Goal: Information Seeking & Learning: Learn about a topic

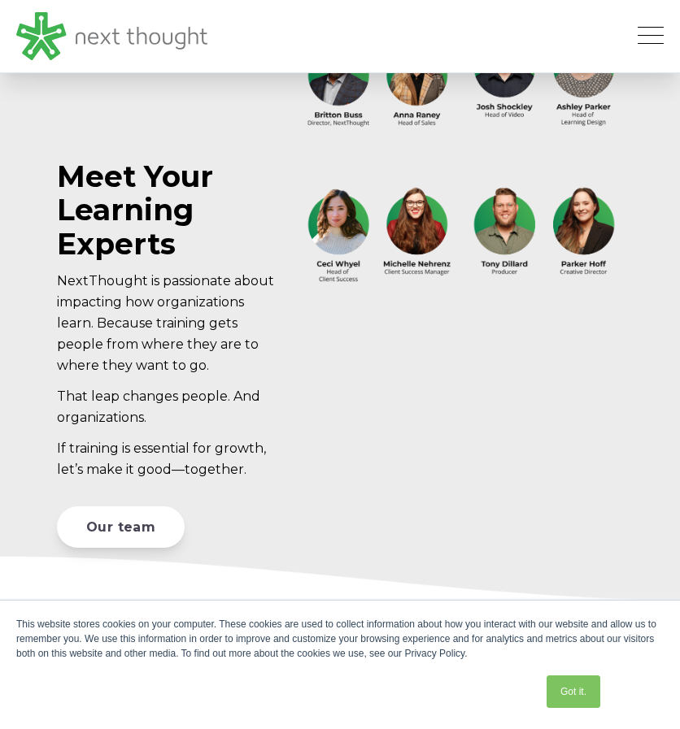
scroll to position [4719, 0]
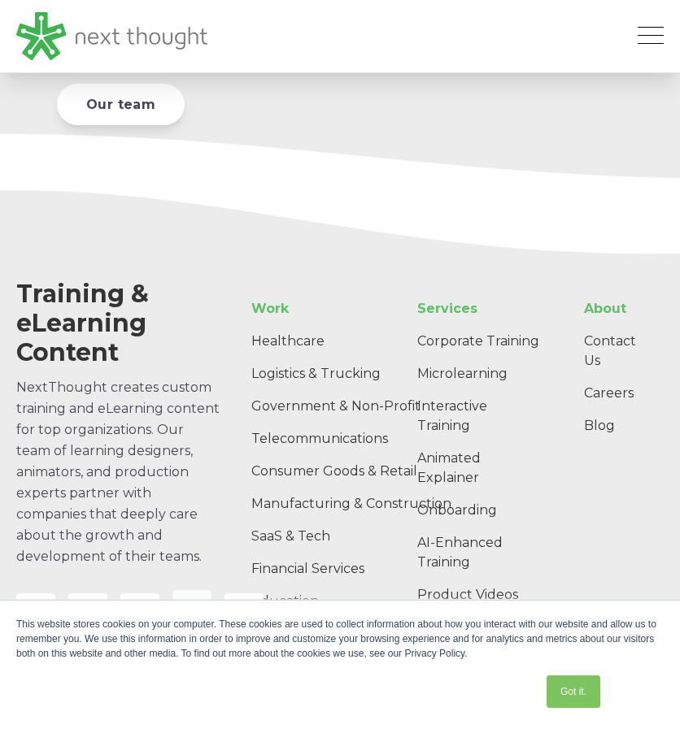
click at [192, 602] on icon at bounding box center [192, 610] width 15 height 16
click at [150, 590] on link at bounding box center [139, 609] width 39 height 39
click at [234, 590] on link at bounding box center [243, 609] width 39 height 39
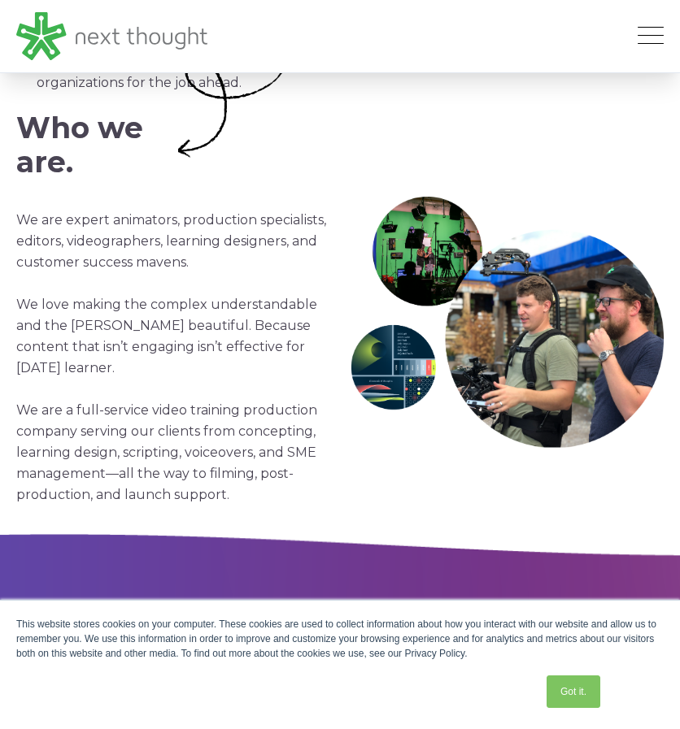
scroll to position [432, 0]
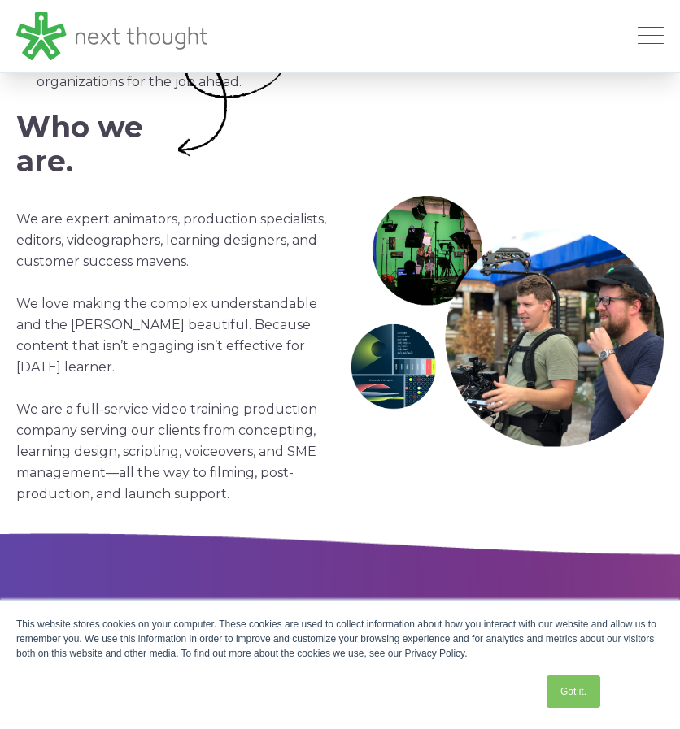
click at [645, 37] on span "Open Mobile Menu" at bounding box center [650, 36] width 26 height 2
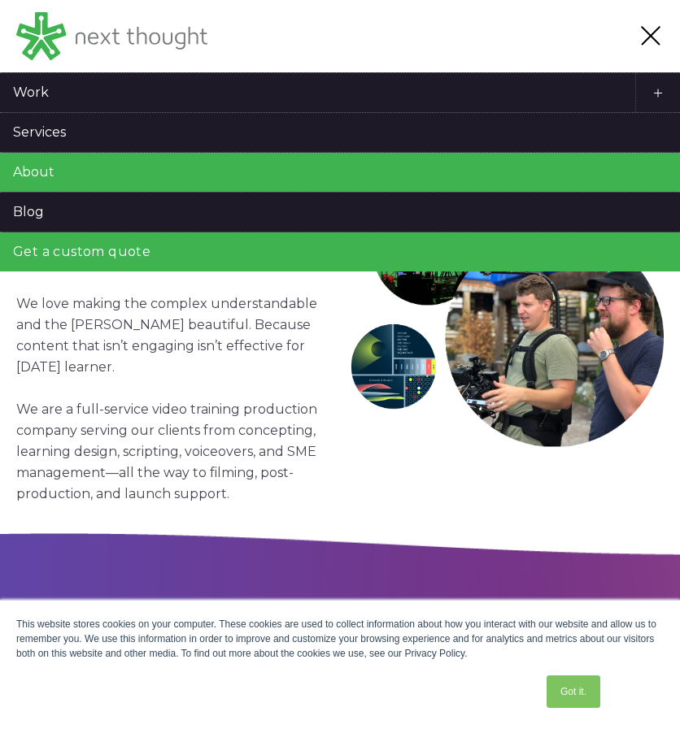
click at [354, 487] on div "Who we are. We are expert animators, production specialists, editors, videograp…" at bounding box center [340, 341] width 680 height 489
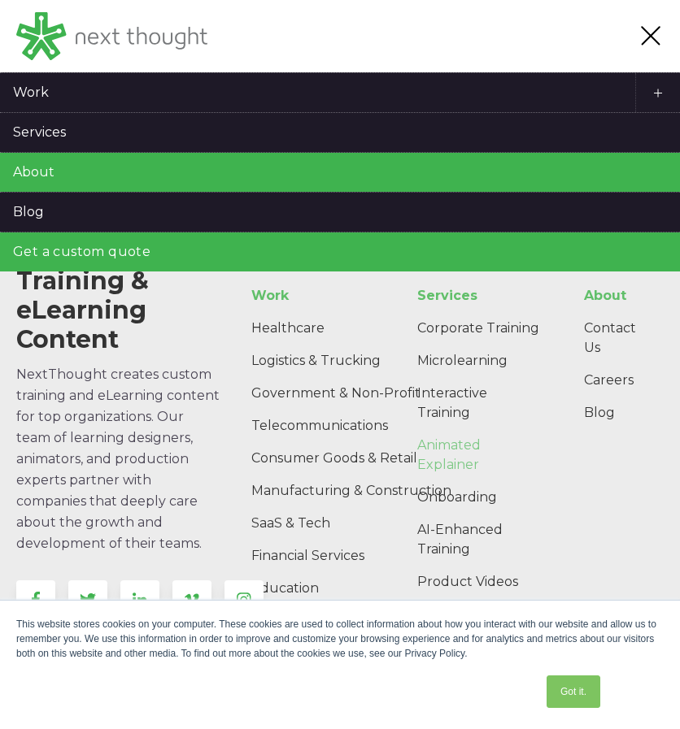
scroll to position [2335, 0]
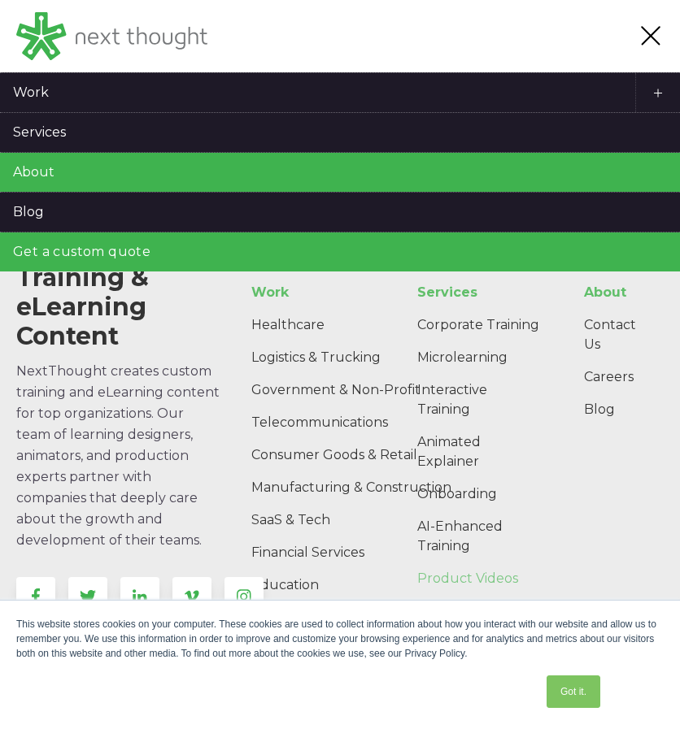
click at [446, 563] on link "Product Videos" at bounding box center [478, 579] width 149 height 33
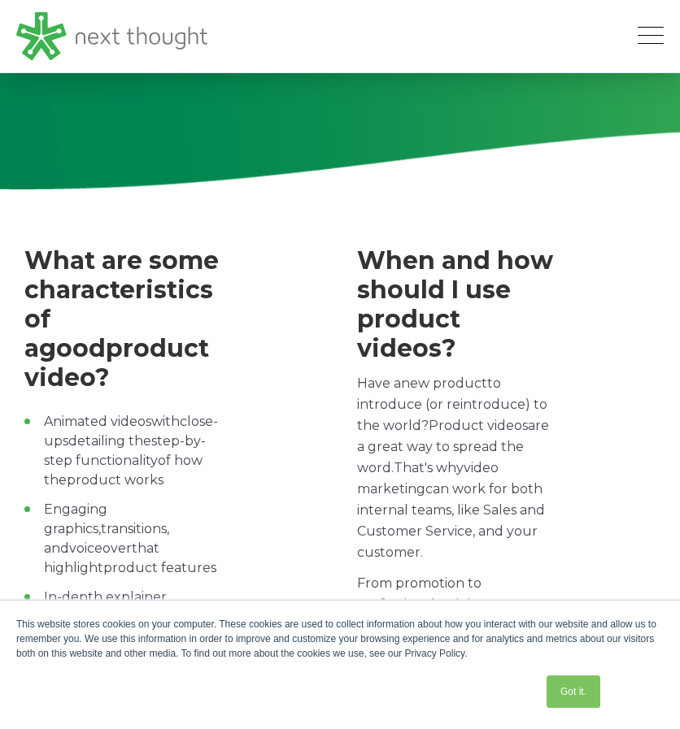
scroll to position [1078, 0]
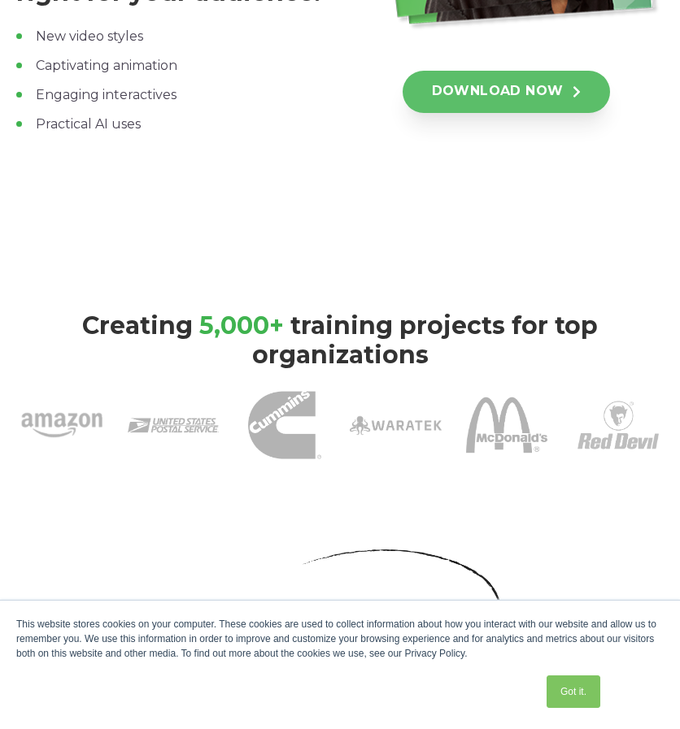
scroll to position [372, 0]
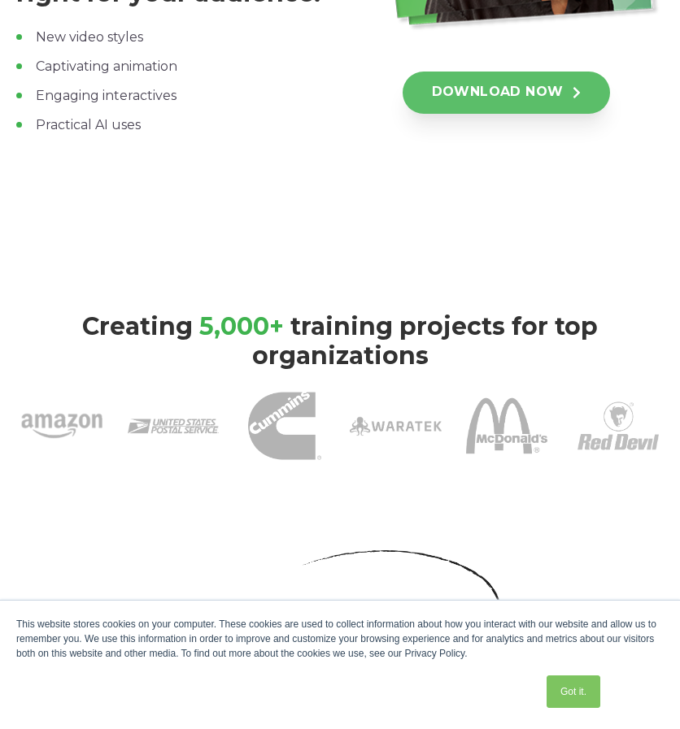
click at [479, 101] on link "DOWNLOAD NOW" at bounding box center [506, 93] width 208 height 42
